Goal: Information Seeking & Learning: Find specific fact

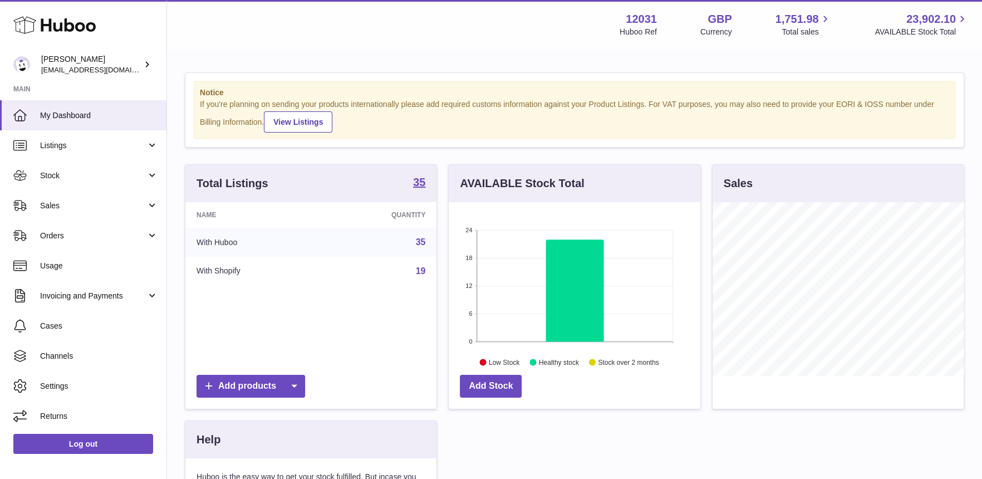
scroll to position [173, 251]
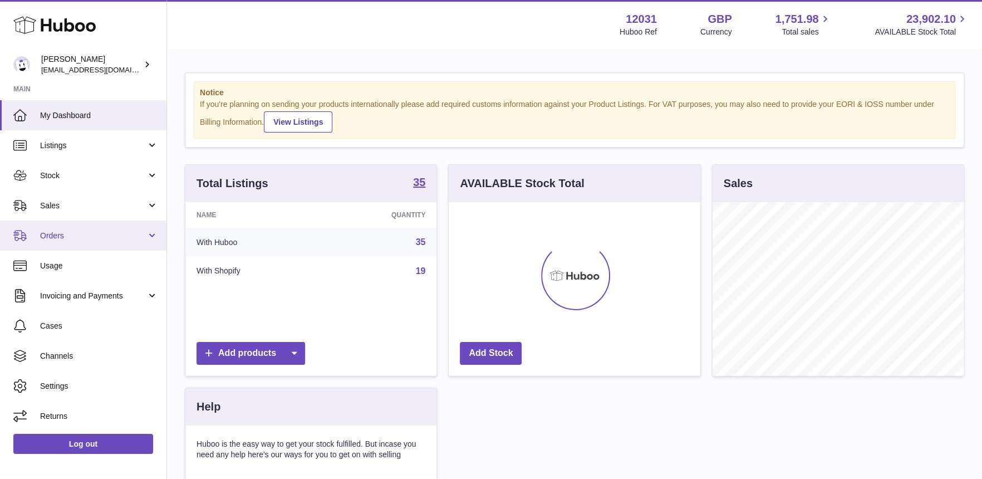
scroll to position [173, 251]
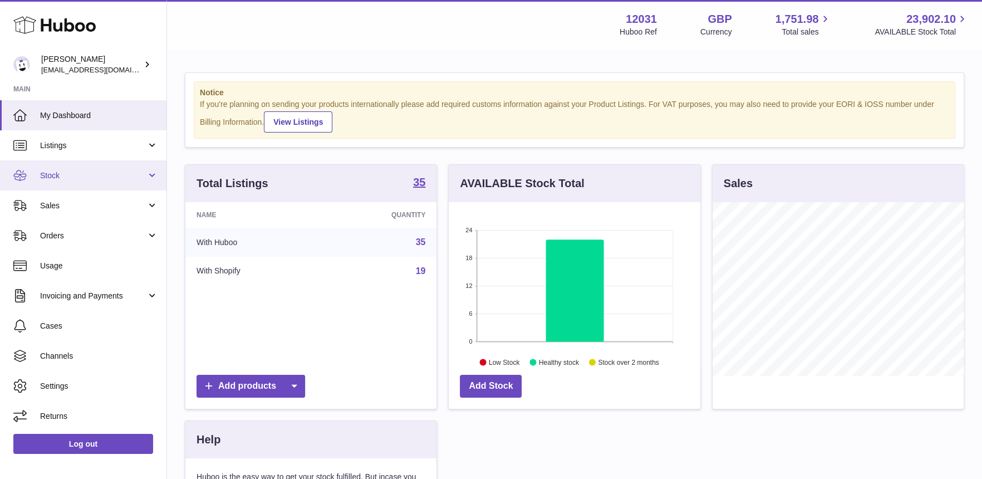
click at [86, 178] on span "Stock" at bounding box center [93, 175] width 106 height 11
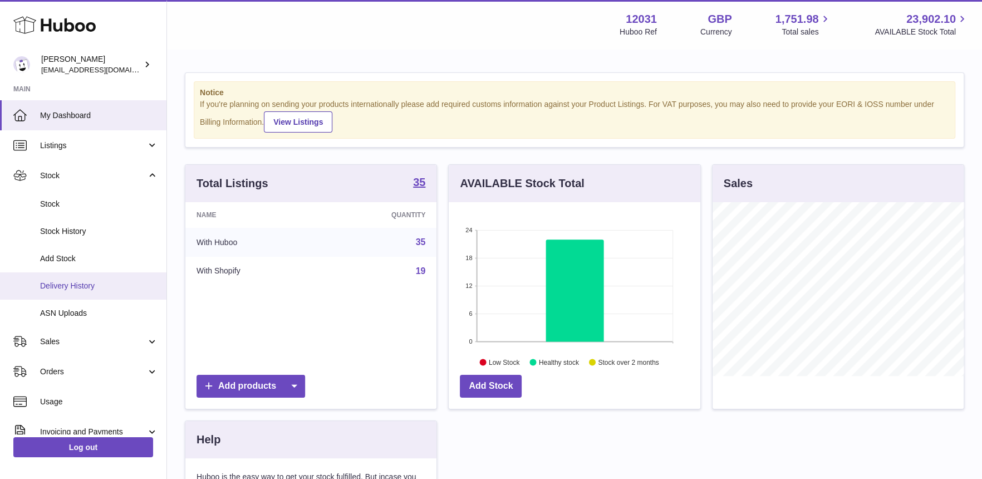
click at [70, 278] on link "Delivery History" at bounding box center [83, 285] width 166 height 27
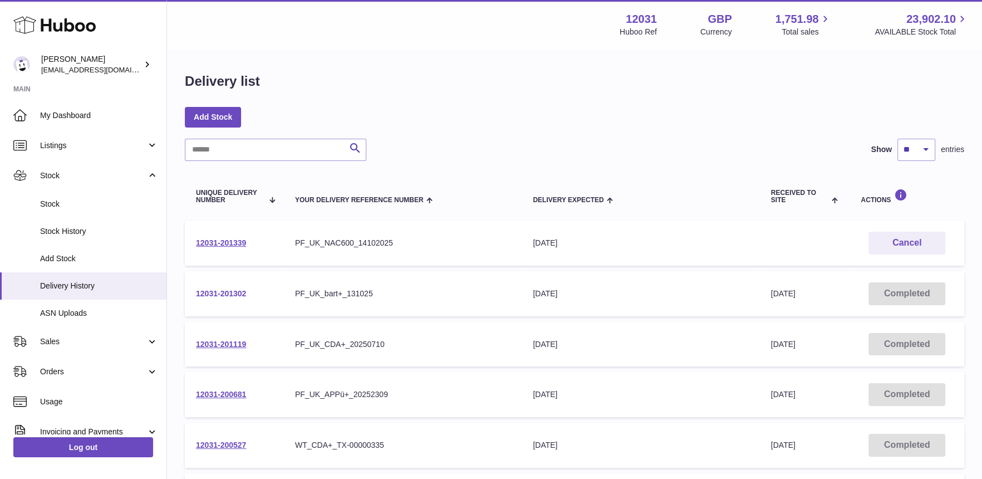
click at [234, 290] on link "12031-201302" at bounding box center [221, 293] width 50 height 9
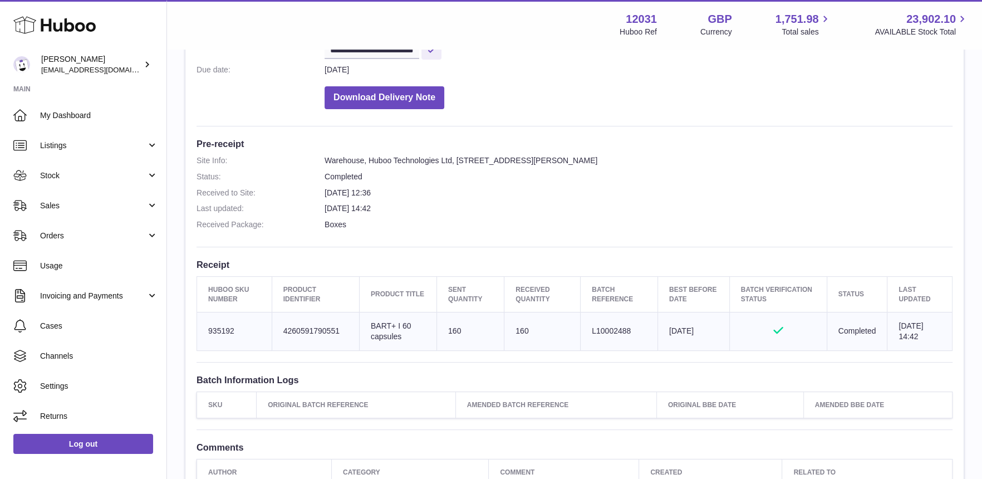
scroll to position [343, 0]
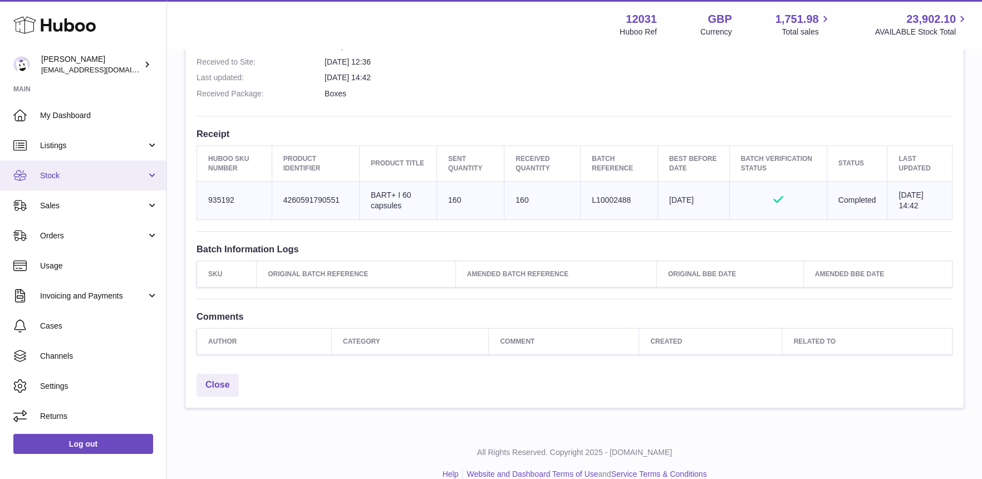
click at [62, 173] on span "Stock" at bounding box center [93, 175] width 106 height 11
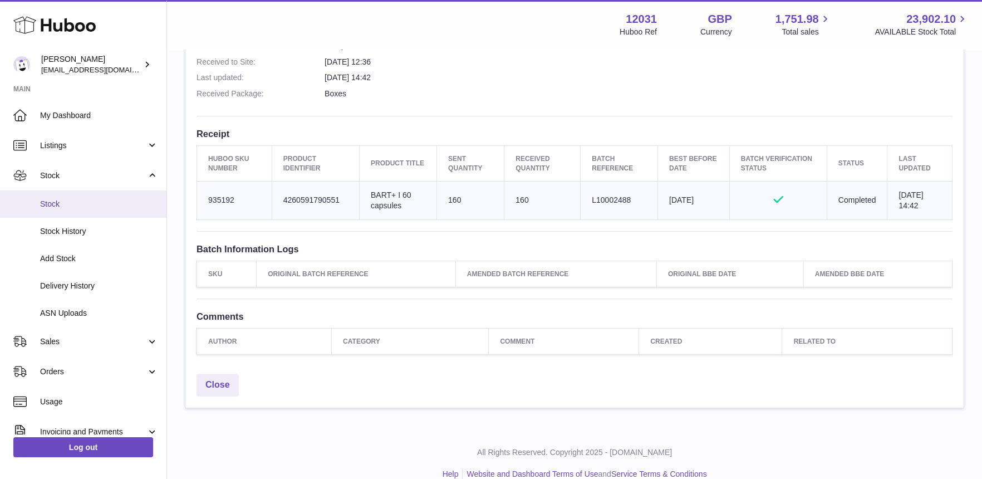
click at [63, 205] on span "Stock" at bounding box center [99, 204] width 118 height 11
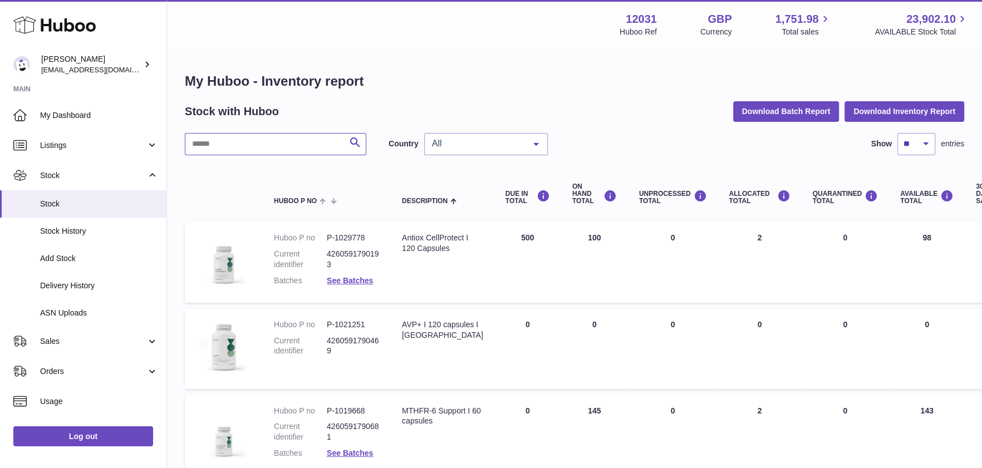
click at [287, 146] on input "text" at bounding box center [276, 144] width 182 height 22
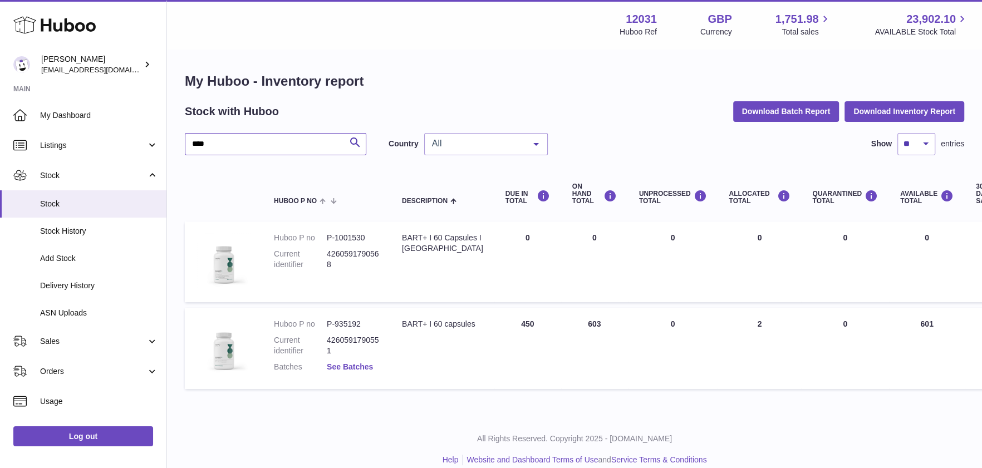
type input "****"
click at [336, 364] on link "See Batches" at bounding box center [350, 366] width 46 height 9
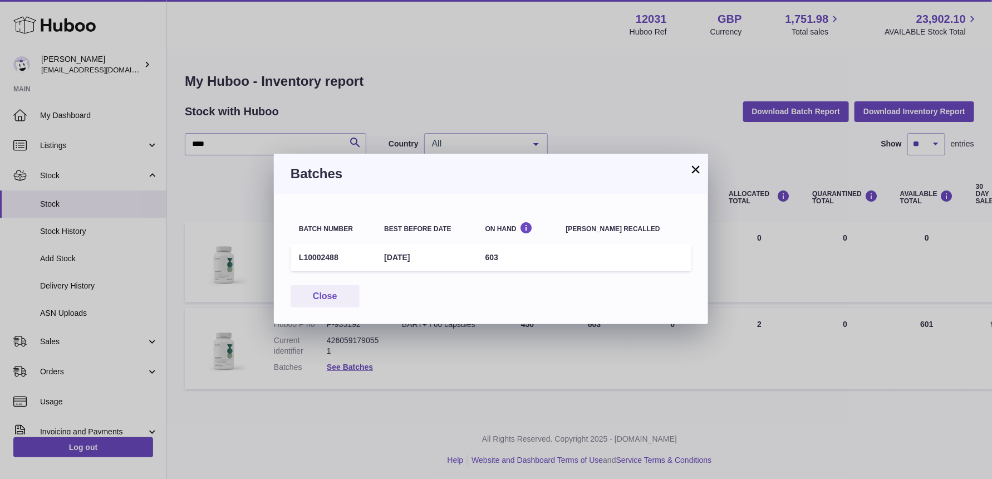
drag, startPoint x: 340, startPoint y: 257, endPoint x: 290, endPoint y: 261, distance: 50.3
click at [290, 261] on div "Batch number Best before date On Hand [PERSON_NAME] recalled L10002488 [DATE] 6…" at bounding box center [491, 259] width 434 height 130
click at [304, 261] on td "L10002488" at bounding box center [333, 257] width 85 height 27
drag, startPoint x: 339, startPoint y: 258, endPoint x: 300, endPoint y: 261, distance: 39.0
click at [300, 261] on td "L10002488" at bounding box center [333, 257] width 85 height 27
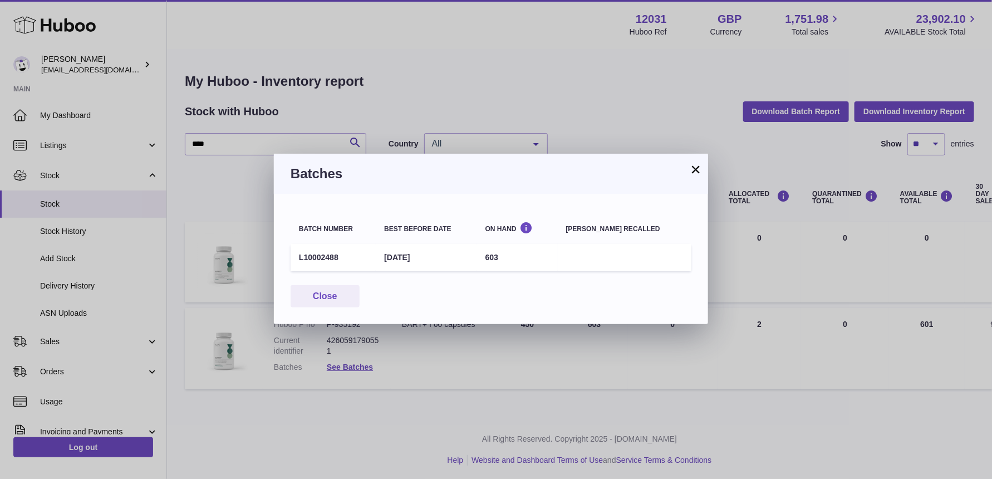
copy td "L10002488"
